Goal: Task Accomplishment & Management: Manage account settings

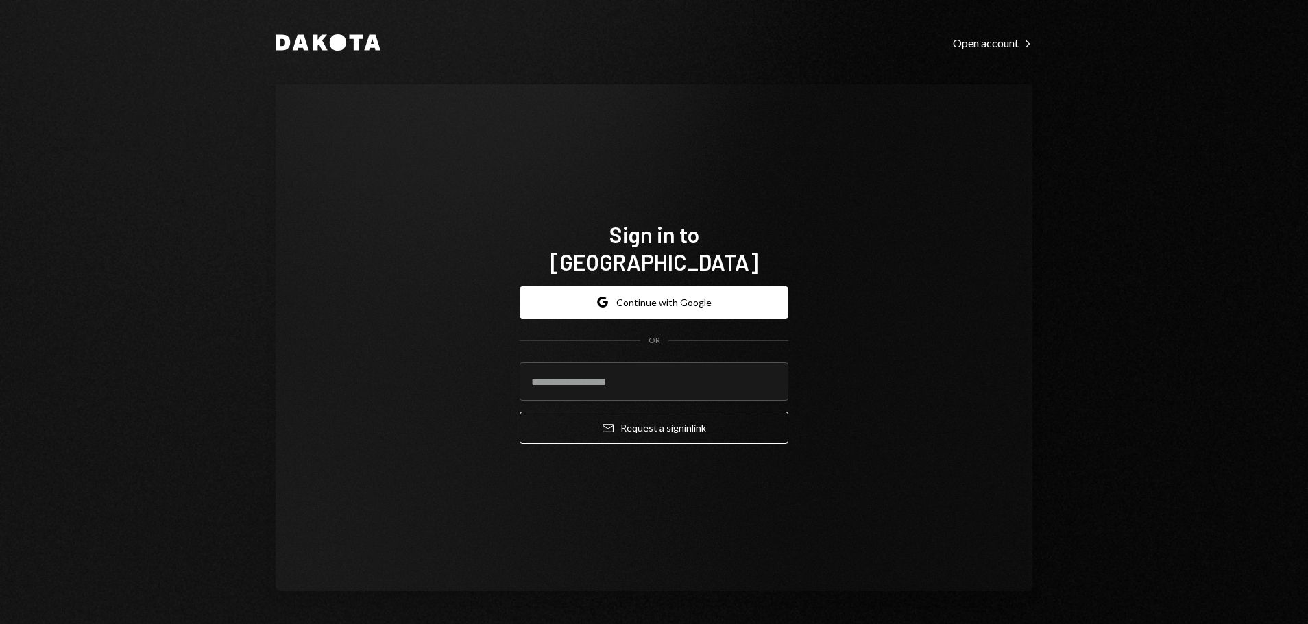
type input "**********"
drag, startPoint x: 476, startPoint y: 407, endPoint x: 504, endPoint y: 417, distance: 29.9
click at [478, 407] on div "**********" at bounding box center [654, 337] width 757 height 507
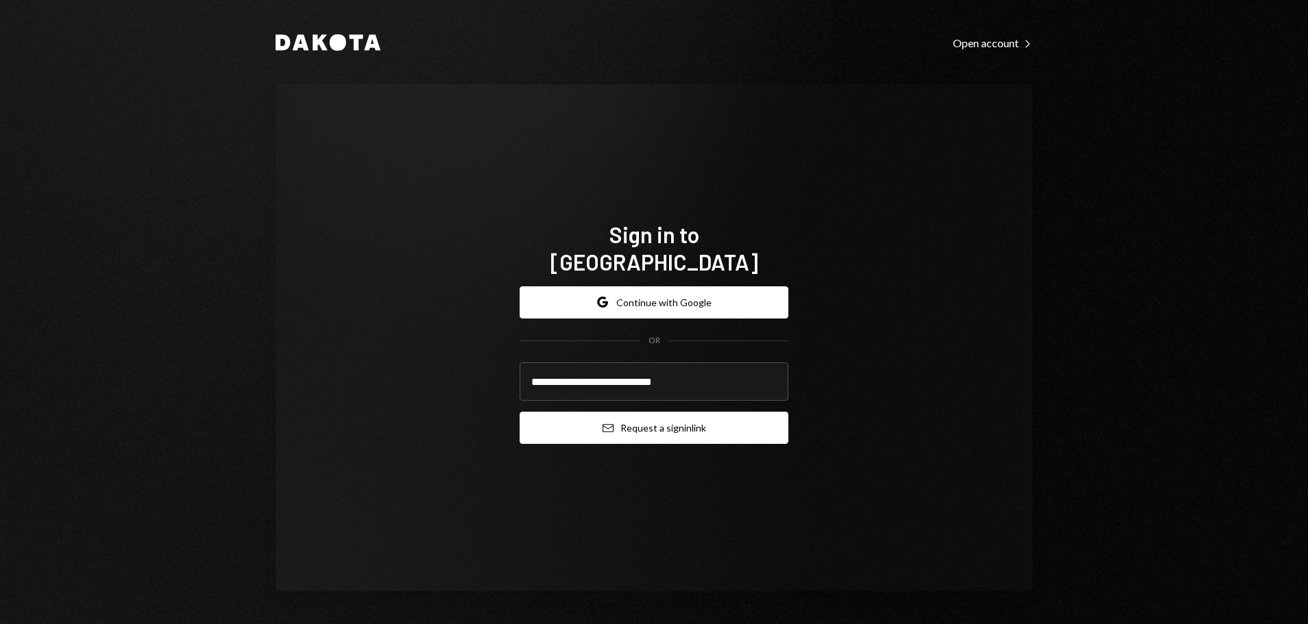
click at [649, 419] on button "Email Request a sign in link" at bounding box center [654, 428] width 269 height 32
